Goal: Task Accomplishment & Management: Complete application form

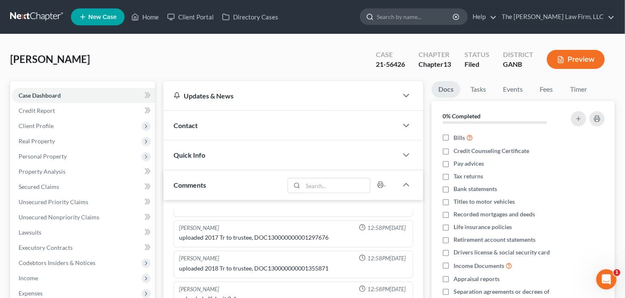
click at [421, 16] on input "search" at bounding box center [415, 17] width 77 height 16
type input "[PERSON_NAME]"
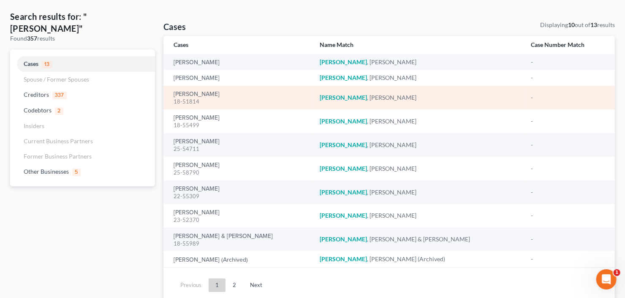
scroll to position [64, 0]
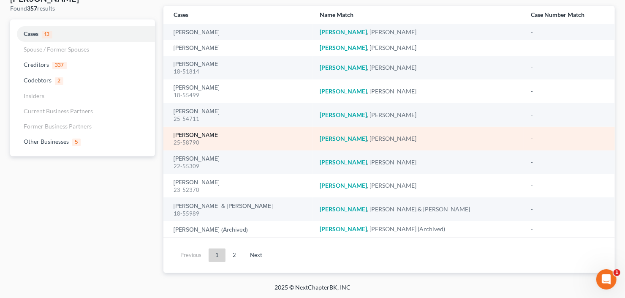
click at [192, 136] on link "[PERSON_NAME]" at bounding box center [197, 135] width 46 height 6
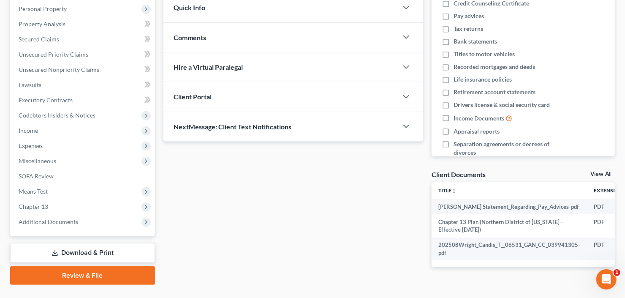
scroll to position [166, 0]
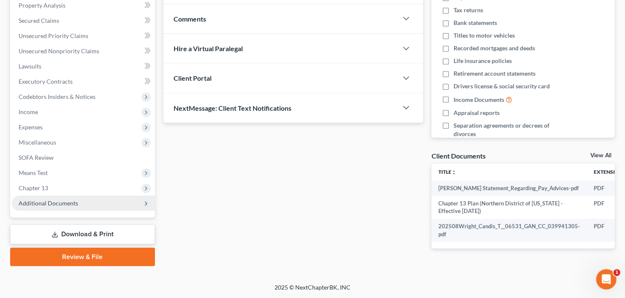
click at [52, 205] on span "Additional Documents" at bounding box center [83, 202] width 143 height 15
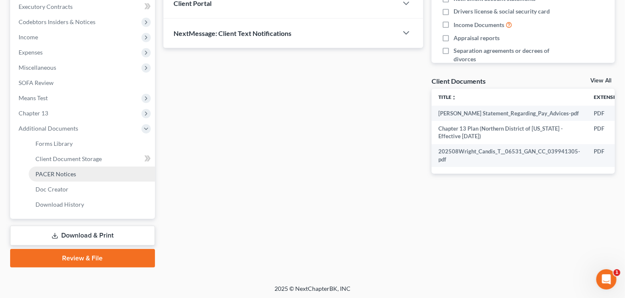
click at [57, 175] on span "PACER Notices" at bounding box center [55, 173] width 41 height 7
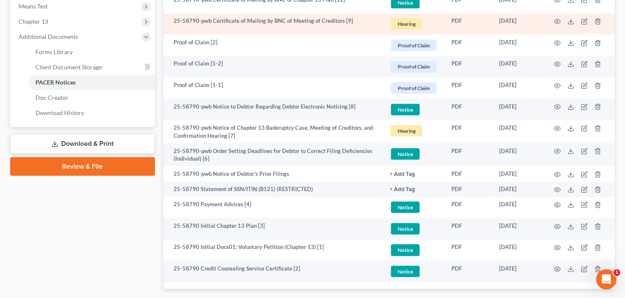
scroll to position [371, 0]
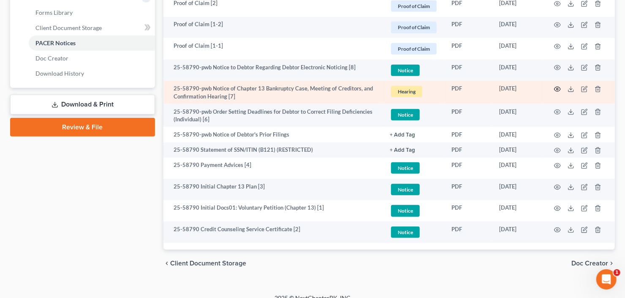
click at [559, 87] on icon "button" at bounding box center [557, 89] width 6 height 5
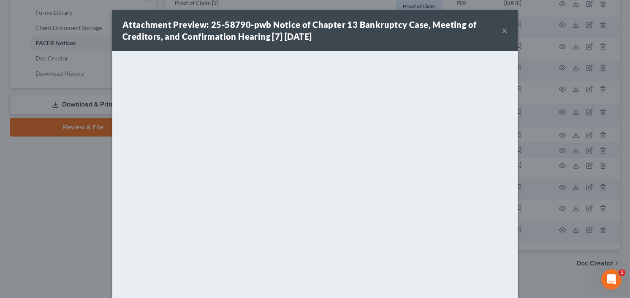
click at [502, 27] on button "×" at bounding box center [505, 30] width 6 height 10
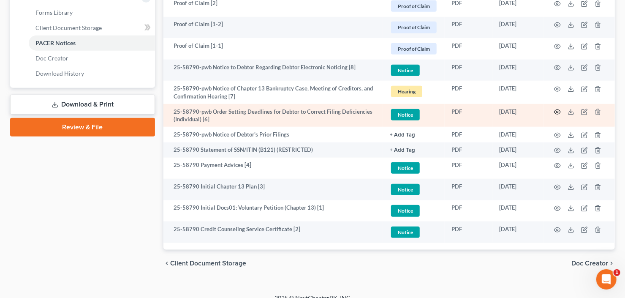
click at [559, 112] on icon "button" at bounding box center [557, 112] width 6 height 5
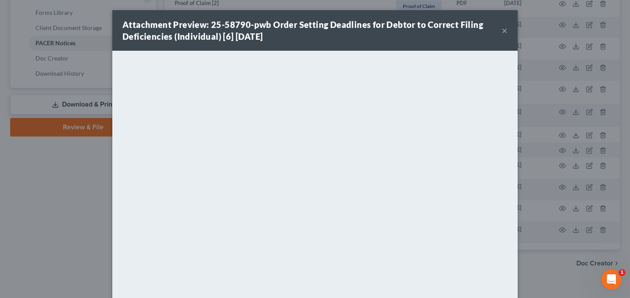
click at [502, 28] on button "×" at bounding box center [505, 30] width 6 height 10
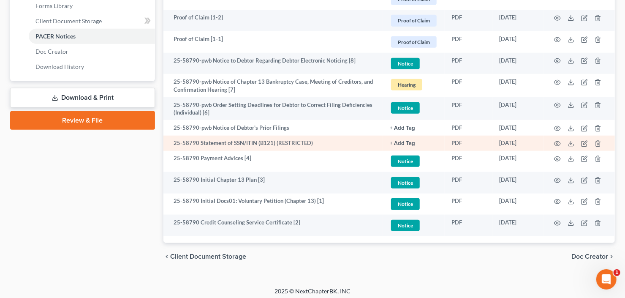
scroll to position [381, 0]
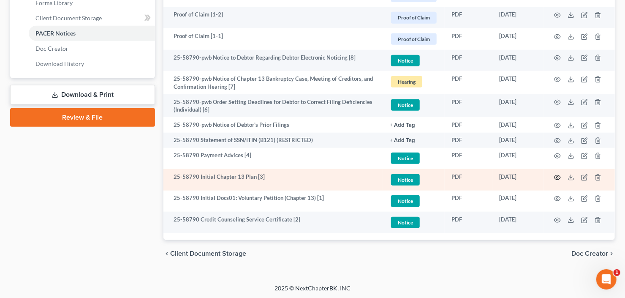
click at [554, 177] on icon "button" at bounding box center [557, 177] width 7 height 7
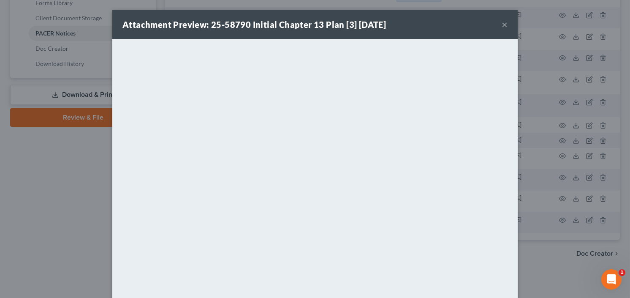
click at [502, 24] on button "×" at bounding box center [505, 24] width 6 height 10
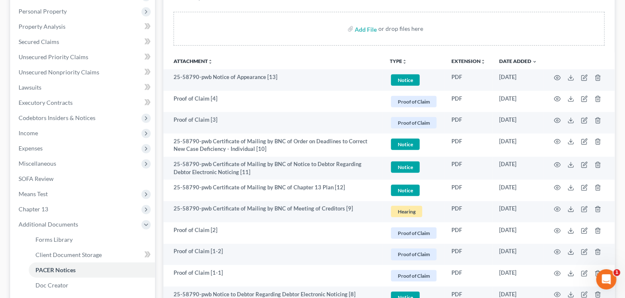
scroll to position [111, 0]
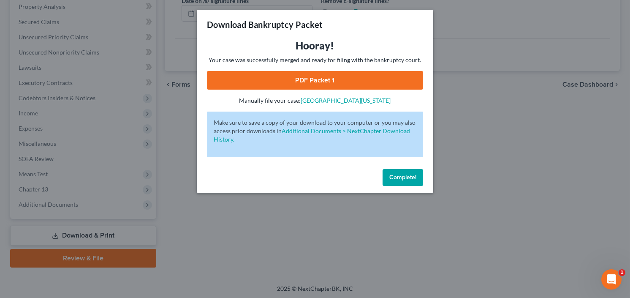
click at [407, 173] on button "Complete!" at bounding box center [402, 177] width 41 height 17
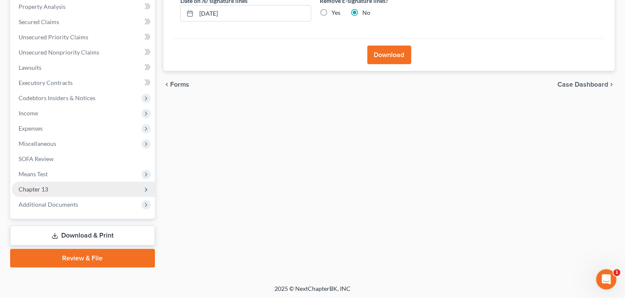
click at [51, 203] on span "Additional Documents" at bounding box center [49, 204] width 60 height 7
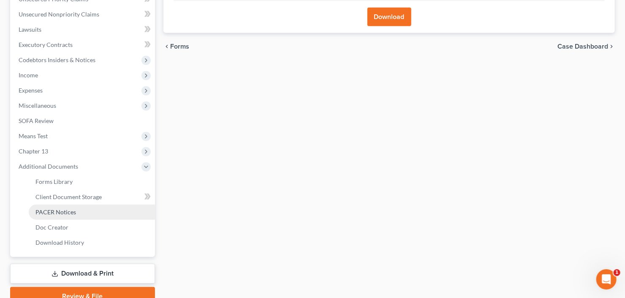
scroll to position [232, 0]
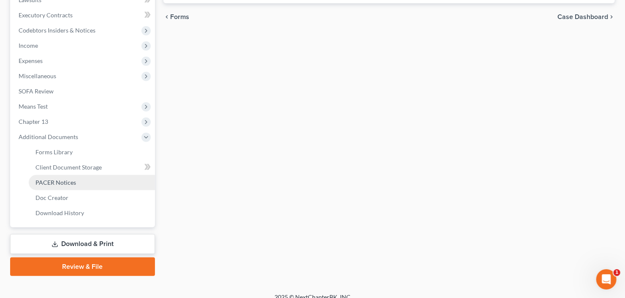
click at [69, 181] on span "PACER Notices" at bounding box center [55, 182] width 41 height 7
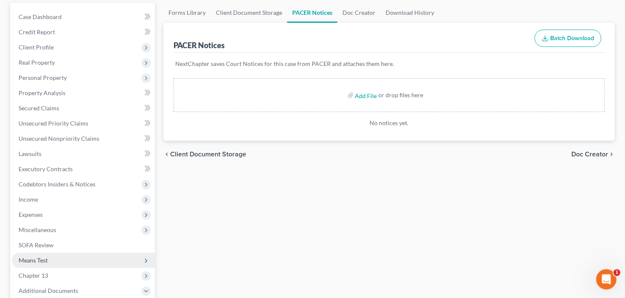
scroll to position [135, 0]
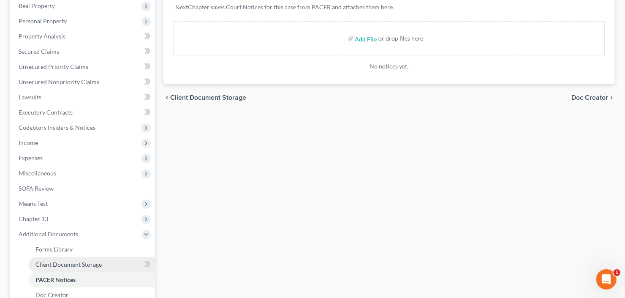
click at [66, 262] on span "Client Document Storage" at bounding box center [68, 263] width 66 height 7
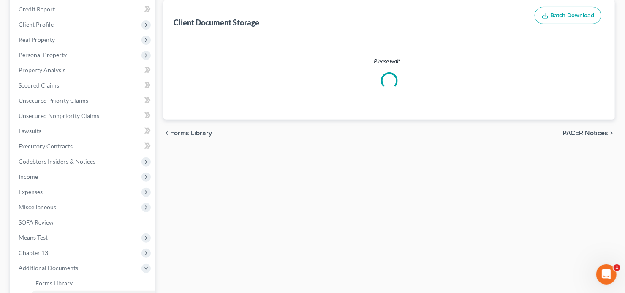
select select "5"
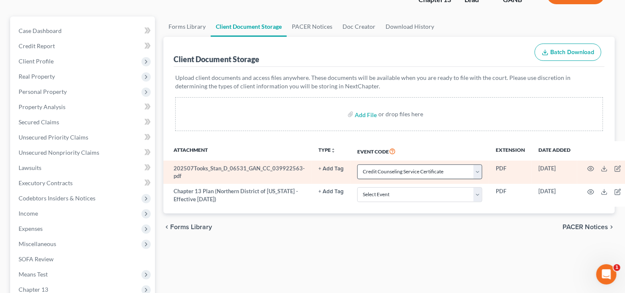
scroll to position [68, 0]
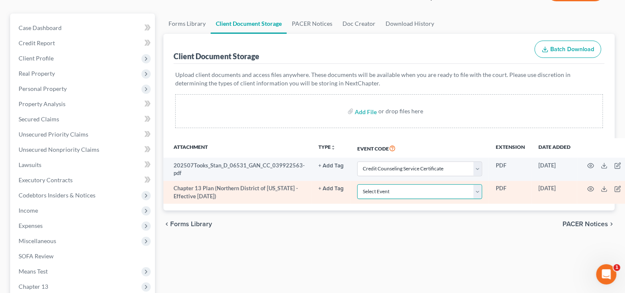
click at [410, 194] on select "Select Event 01 - Chapter 13 Plan - Initial Plan 02-Application to Pay Filing F…" at bounding box center [419, 191] width 125 height 15
select select "0"
click at [357, 184] on select "Select Event 01 - Chapter 13 Plan - Initial Plan 02-Application to Pay Filing F…" at bounding box center [419, 191] width 125 height 15
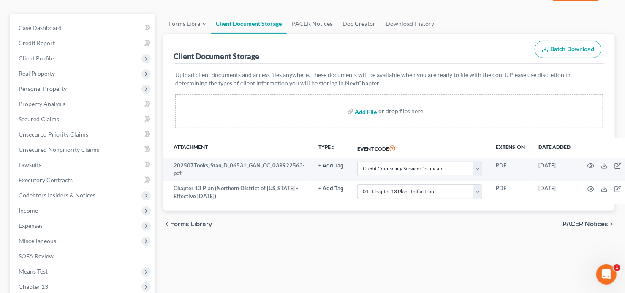
click at [364, 107] on input "file" at bounding box center [365, 110] width 20 height 15
click at [366, 109] on input "file" at bounding box center [365, 110] width 20 height 15
type input "C:\fakepath\Stan Tooks 60 days stubs (002)OK.pdf"
select select "5"
select select "0"
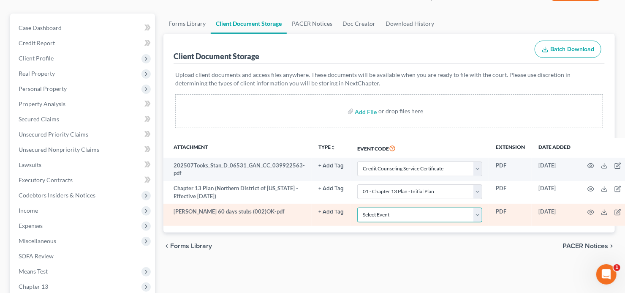
click at [422, 219] on select "Select Event 01 - Chapter 13 Plan - Initial Plan 02-Application to Pay Filing F…" at bounding box center [419, 214] width 125 height 15
select select "35"
click at [357, 207] on select "Select Event 01 - Chapter 13 Plan - Initial Plan 02-Application to Pay Filing F…" at bounding box center [419, 214] width 125 height 15
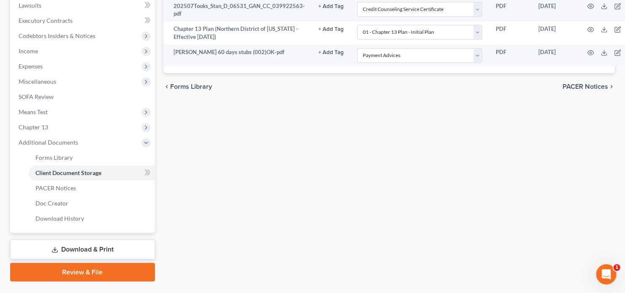
scroll to position [246, 0]
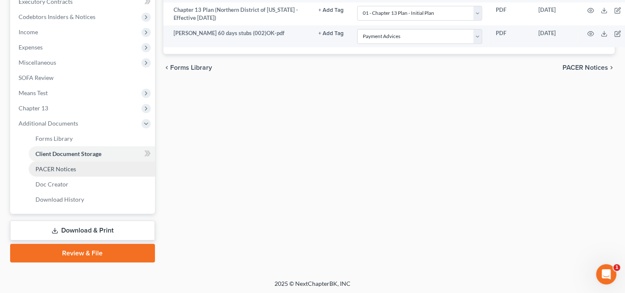
drag, startPoint x: 52, startPoint y: 172, endPoint x: 73, endPoint y: 171, distance: 20.7
click at [52, 172] on link "PACER Notices" at bounding box center [92, 168] width 126 height 15
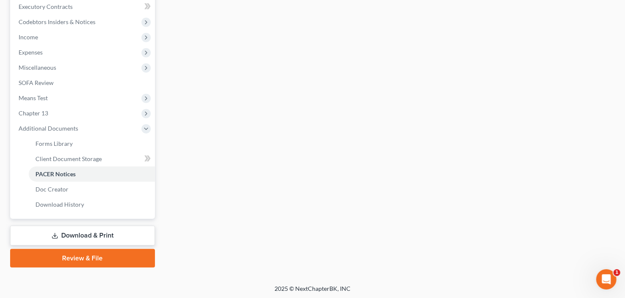
click at [87, 257] on link "Review & File" at bounding box center [82, 258] width 145 height 19
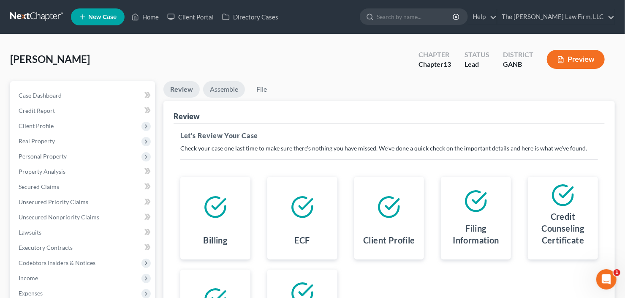
click at [209, 83] on link "Assemble" at bounding box center [224, 89] width 42 height 16
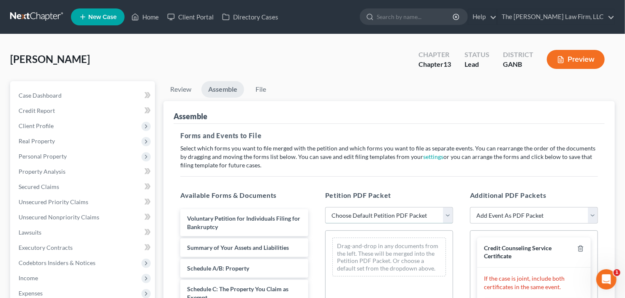
click at [380, 220] on select "Choose Default Petition PDF Packet Complete Bankruptcy Petition (all forms and …" at bounding box center [389, 215] width 128 height 17
select select "0"
click at [325, 207] on select "Choose Default Petition PDF Packet Complete Bankruptcy Petition (all forms and …" at bounding box center [389, 215] width 128 height 17
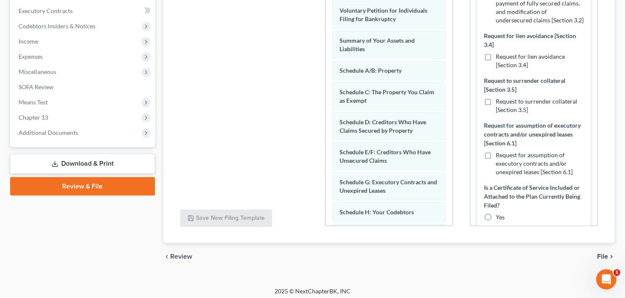
scroll to position [304, 0]
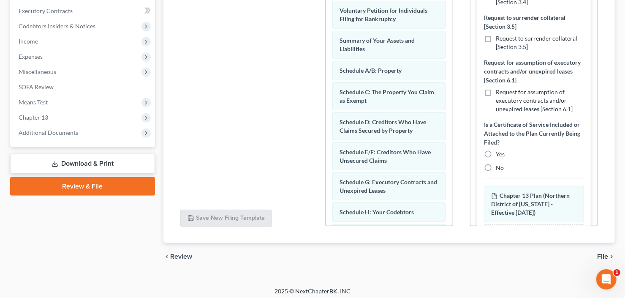
click at [496, 172] on label "No" at bounding box center [500, 167] width 8 height 8
click at [499, 169] on input "No" at bounding box center [501, 165] width 5 height 5
radio input "true"
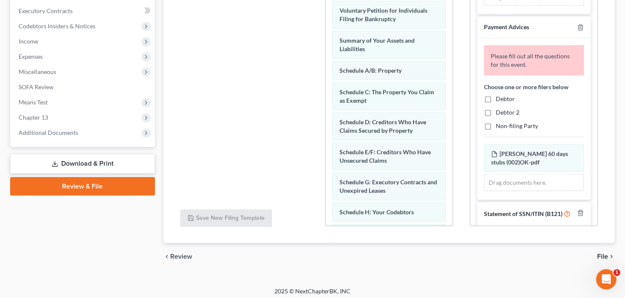
scroll to position [503, 0]
click at [496, 102] on label "Debtor" at bounding box center [505, 98] width 19 height 8
click at [499, 99] on input "Debtor" at bounding box center [501, 96] width 5 height 5
checkbox input "true"
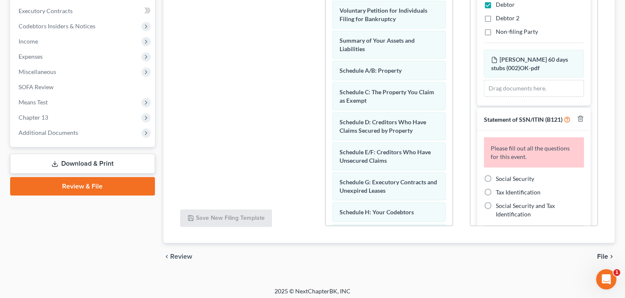
scroll to position [621, 0]
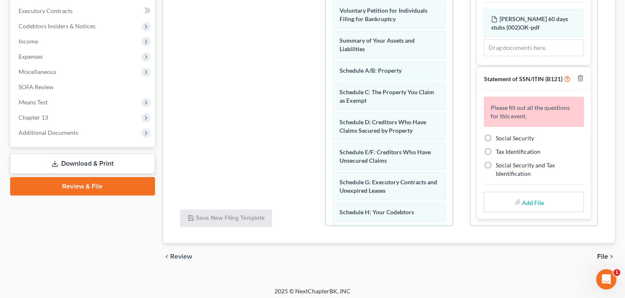
click at [496, 136] on label "Social Security" at bounding box center [515, 138] width 38 height 8
click at [499, 136] on input "Social Security" at bounding box center [501, 136] width 5 height 5
radio input "true"
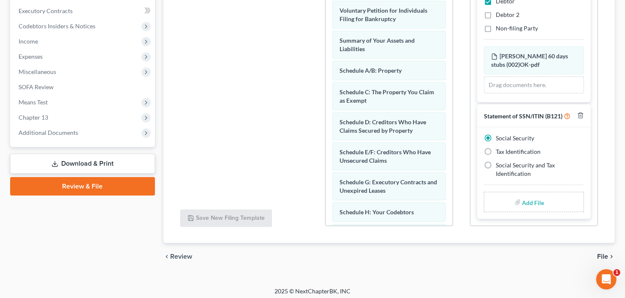
scroll to position [584, 0]
click at [531, 201] on input "file" at bounding box center [532, 201] width 20 height 15
type input "C:\fakepath\StAN B21EX.pdf"
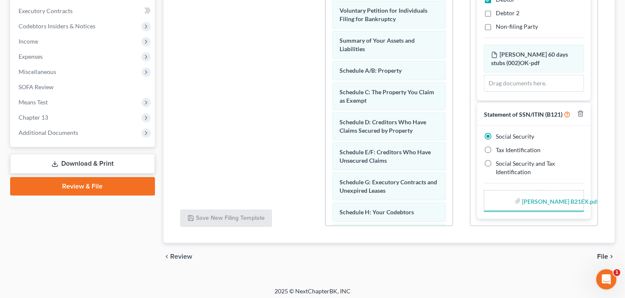
scroll to position [572, 0]
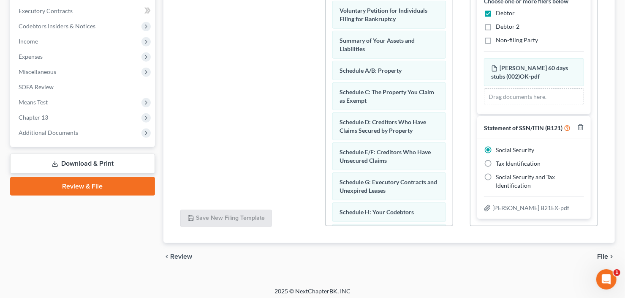
click at [600, 255] on span "File" at bounding box center [602, 256] width 11 height 7
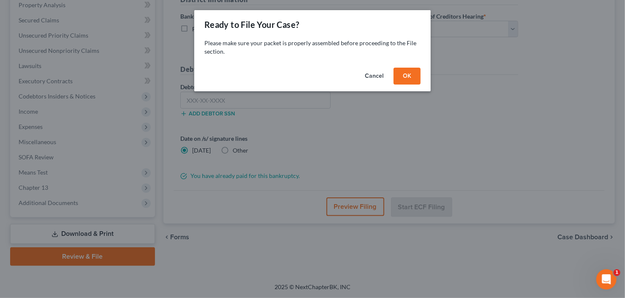
scroll to position [165, 0]
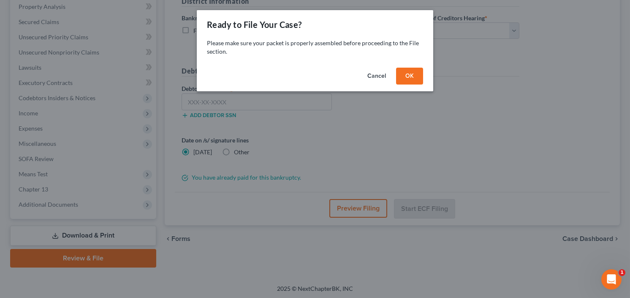
click at [407, 78] on button "OK" at bounding box center [409, 76] width 27 height 17
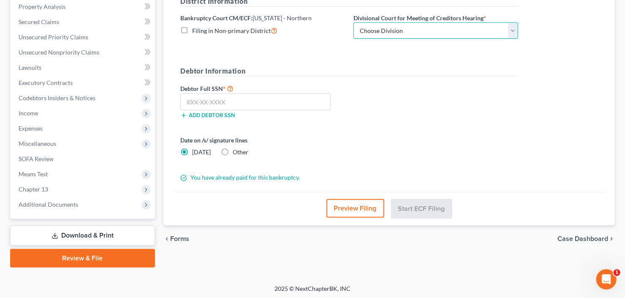
click at [404, 33] on select "Choose Division Atlanta Gainesville Newnan Rome" at bounding box center [435, 30] width 165 height 17
select select "0"
click at [353, 22] on select "Choose Division Atlanta Gainesville Newnan Rome" at bounding box center [435, 30] width 165 height 17
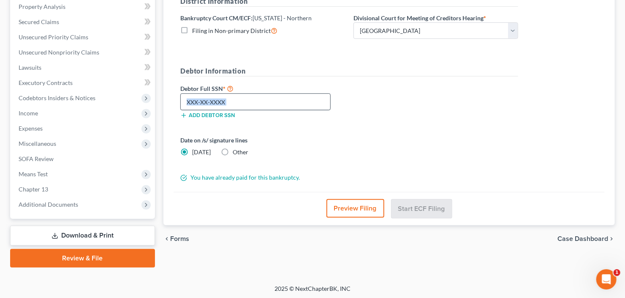
click at [244, 108] on div "Debtor Full SSN * Add debtor SSN" at bounding box center [262, 100] width 173 height 35
click at [255, 110] on div "Add debtor SSN" at bounding box center [262, 114] width 173 height 8
click at [251, 103] on input "text" at bounding box center [255, 101] width 150 height 17
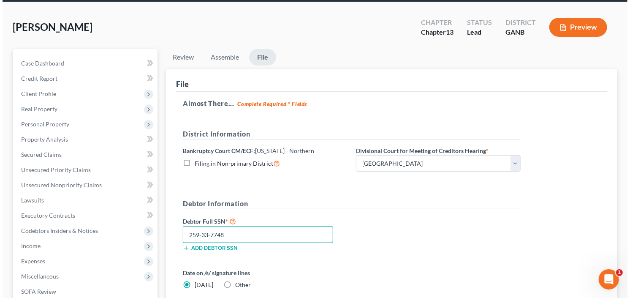
scroll to position [101, 0]
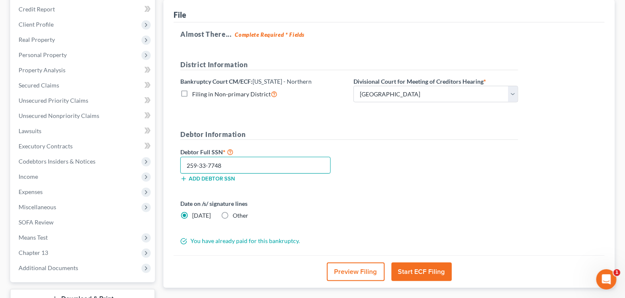
type input "259-33-7748"
click at [417, 270] on button "Start ECF Filing" at bounding box center [421, 271] width 60 height 19
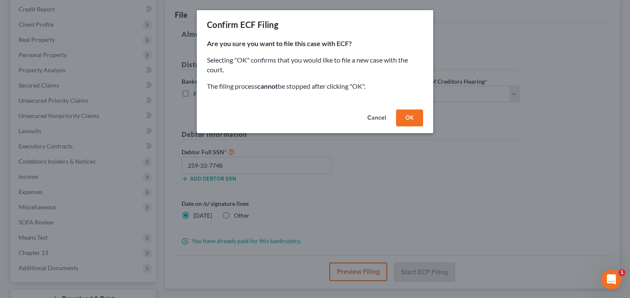
click at [411, 118] on button "OK" at bounding box center [409, 117] width 27 height 17
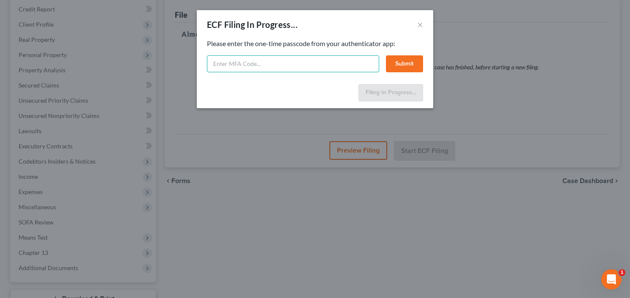
click at [285, 71] on input "text" at bounding box center [293, 63] width 172 height 17
type input "731003"
click at [395, 61] on button "Submit" at bounding box center [404, 63] width 37 height 17
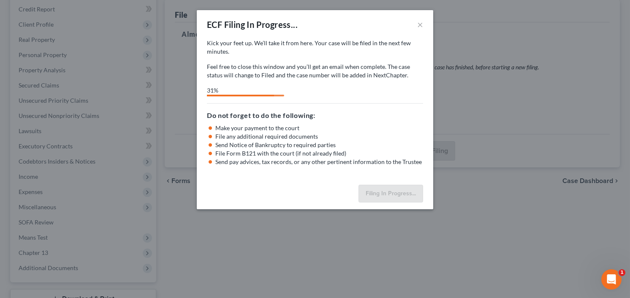
select select "0"
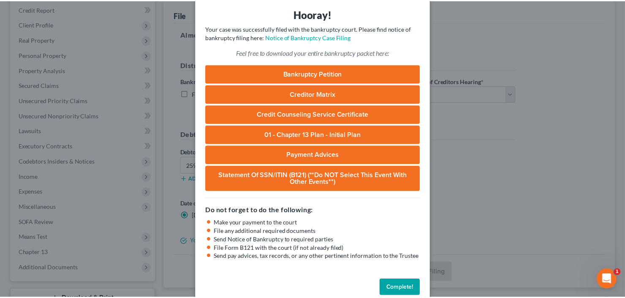
scroll to position [46, 0]
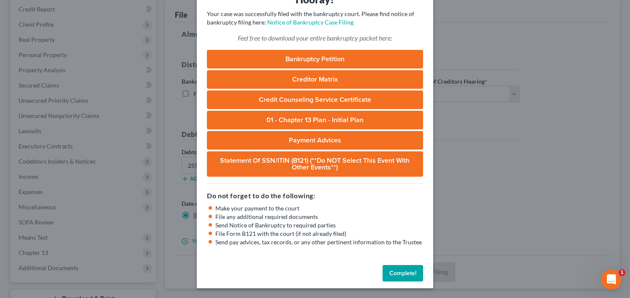
drag, startPoint x: 396, startPoint y: 274, endPoint x: 390, endPoint y: 255, distance: 19.8
click at [396, 272] on button "Complete!" at bounding box center [402, 273] width 41 height 17
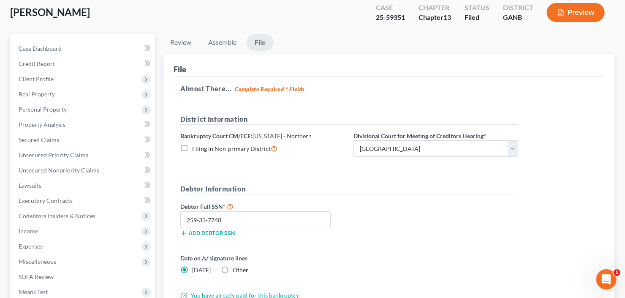
scroll to position [0, 0]
